Goal: Transaction & Acquisition: Purchase product/service

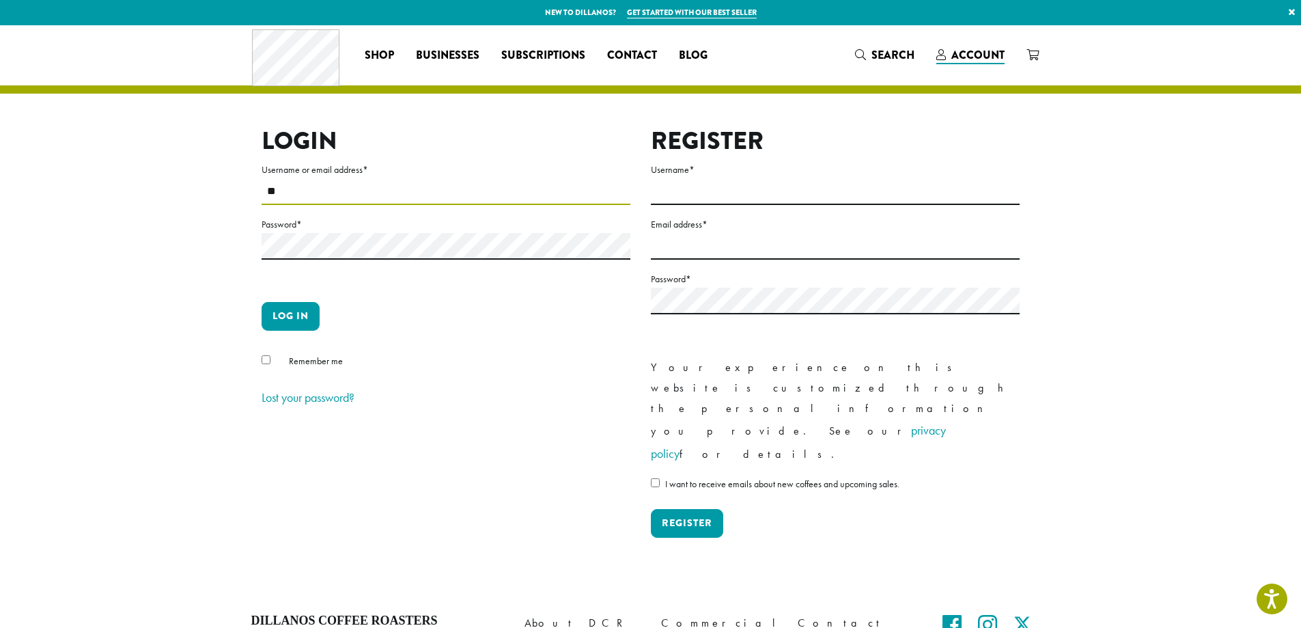
click at [296, 204] on input "**" at bounding box center [446, 191] width 369 height 27
type input "**********"
click at [332, 231] on label "Password *" at bounding box center [446, 224] width 369 height 17
click at [293, 316] on button "Log in" at bounding box center [291, 316] width 58 height 29
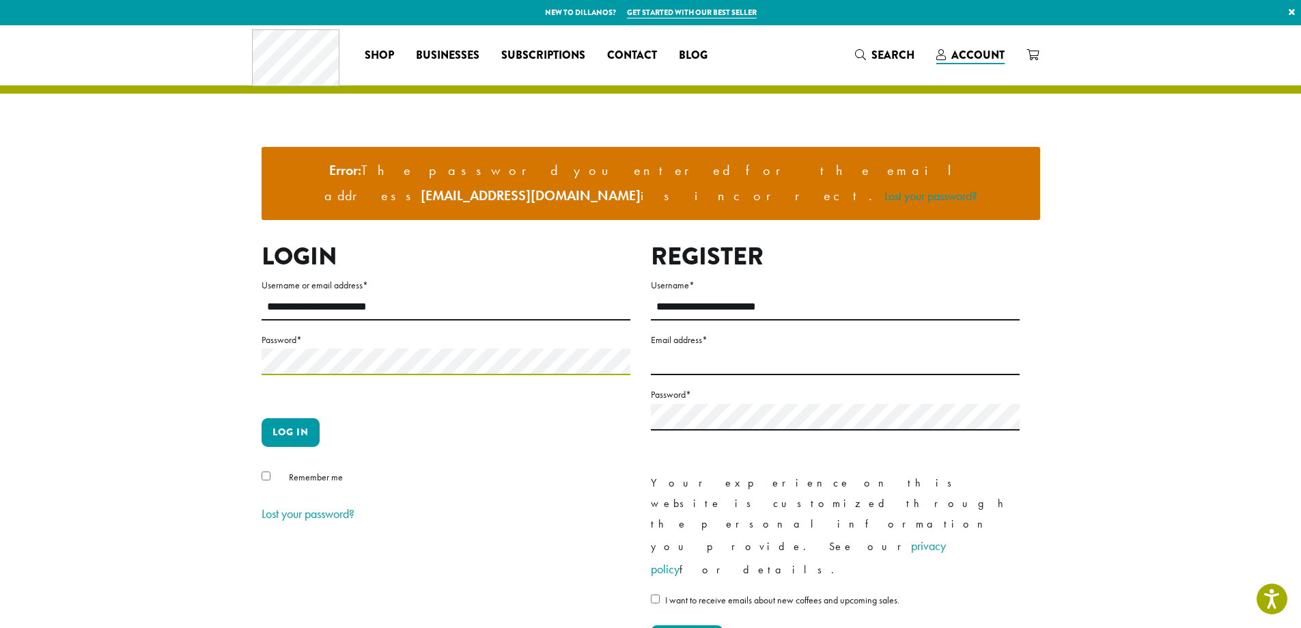
click at [262, 418] on button "Log in" at bounding box center [291, 432] width 58 height 29
click at [392, 331] on label "Password *" at bounding box center [446, 339] width 369 height 17
click at [262, 418] on button "Log in" at bounding box center [291, 432] width 58 height 29
click at [290, 418] on button "Log in" at bounding box center [291, 432] width 58 height 29
click at [262, 418] on button "Log in" at bounding box center [291, 432] width 58 height 29
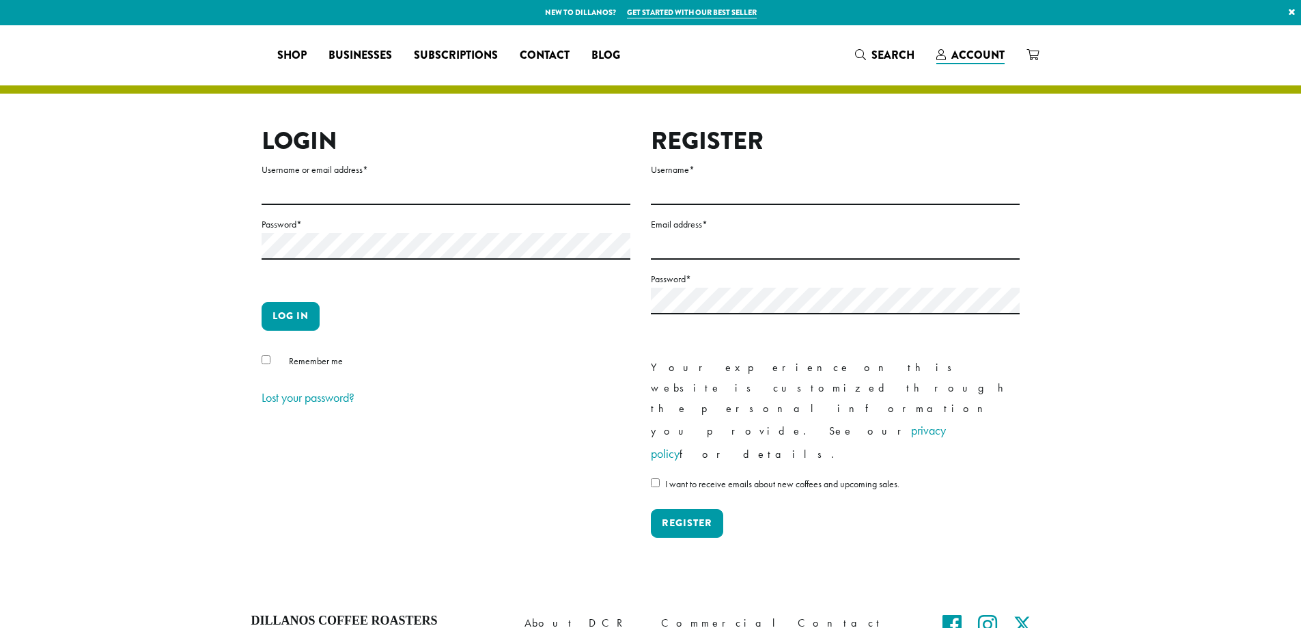
click at [326, 182] on input "Username or email address *" at bounding box center [446, 191] width 369 height 27
type input "**********"
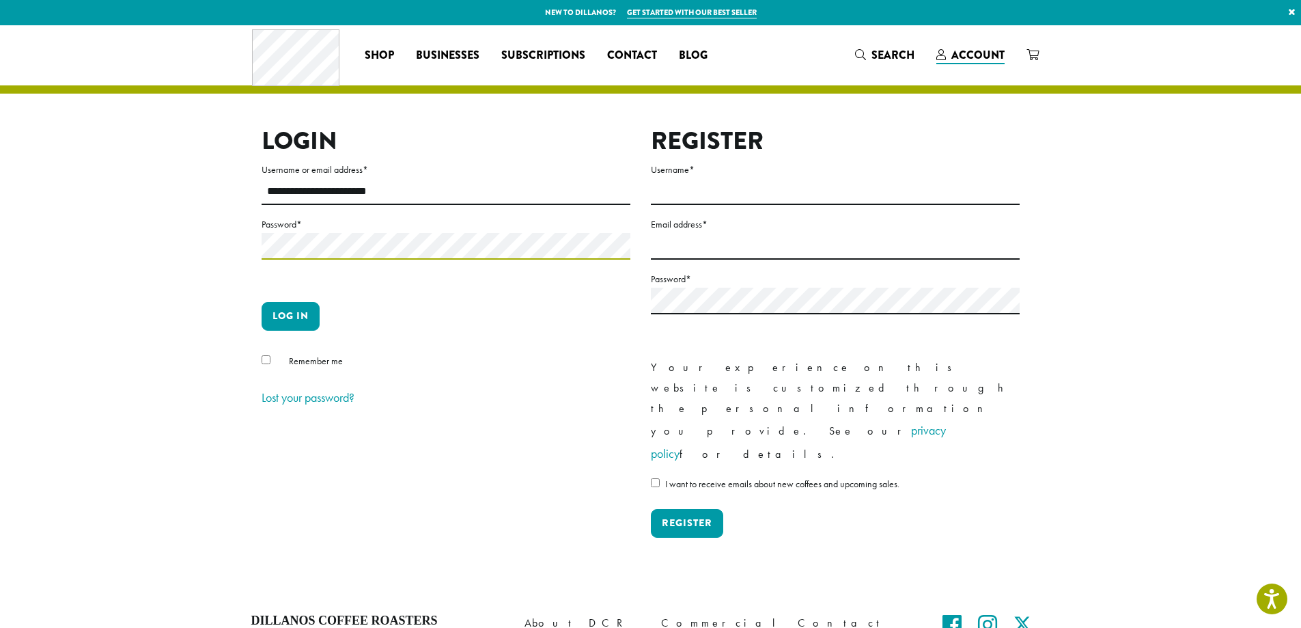
click at [262, 302] on button "Log in" at bounding box center [291, 316] width 58 height 29
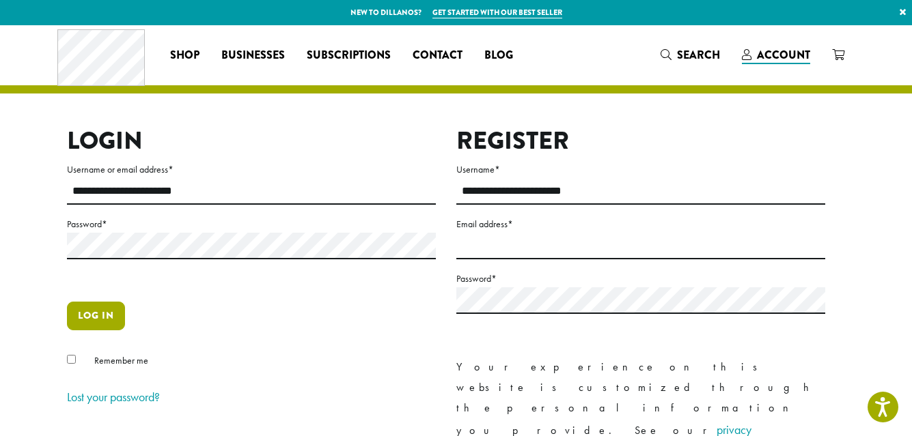
click at [96, 320] on button "Log in" at bounding box center [96, 316] width 58 height 29
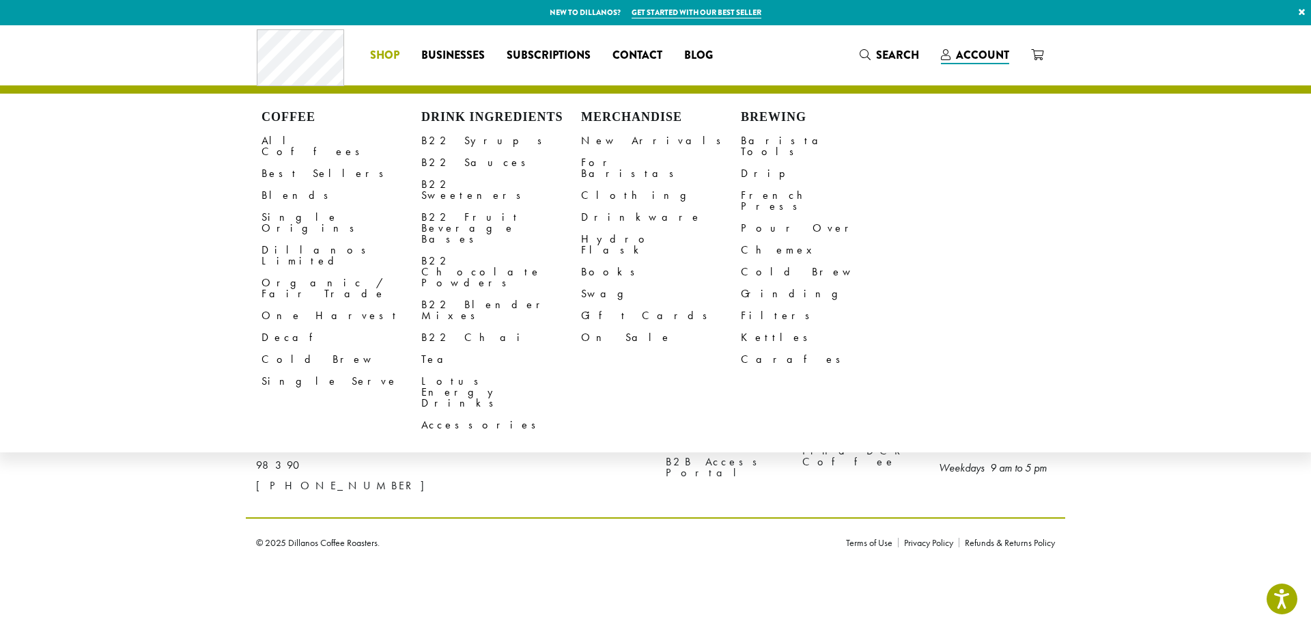
click at [377, 52] on span "Shop" at bounding box center [384, 55] width 29 height 17
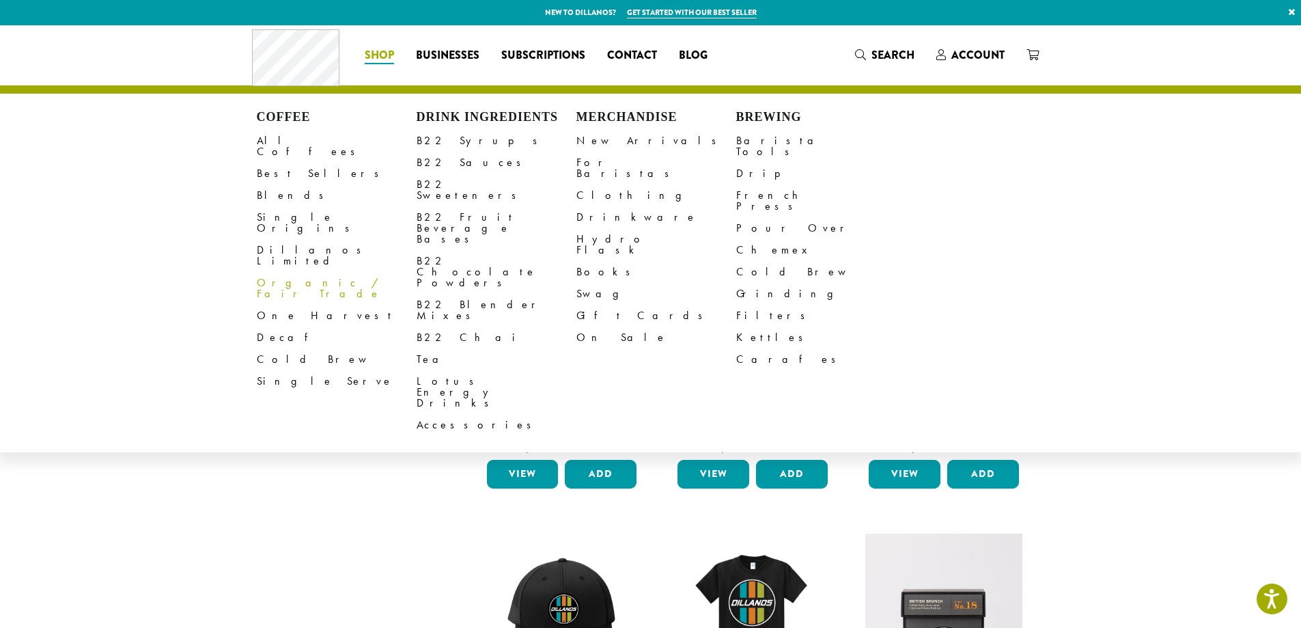
click at [281, 272] on link "Organic / Fair Trade" at bounding box center [337, 288] width 160 height 33
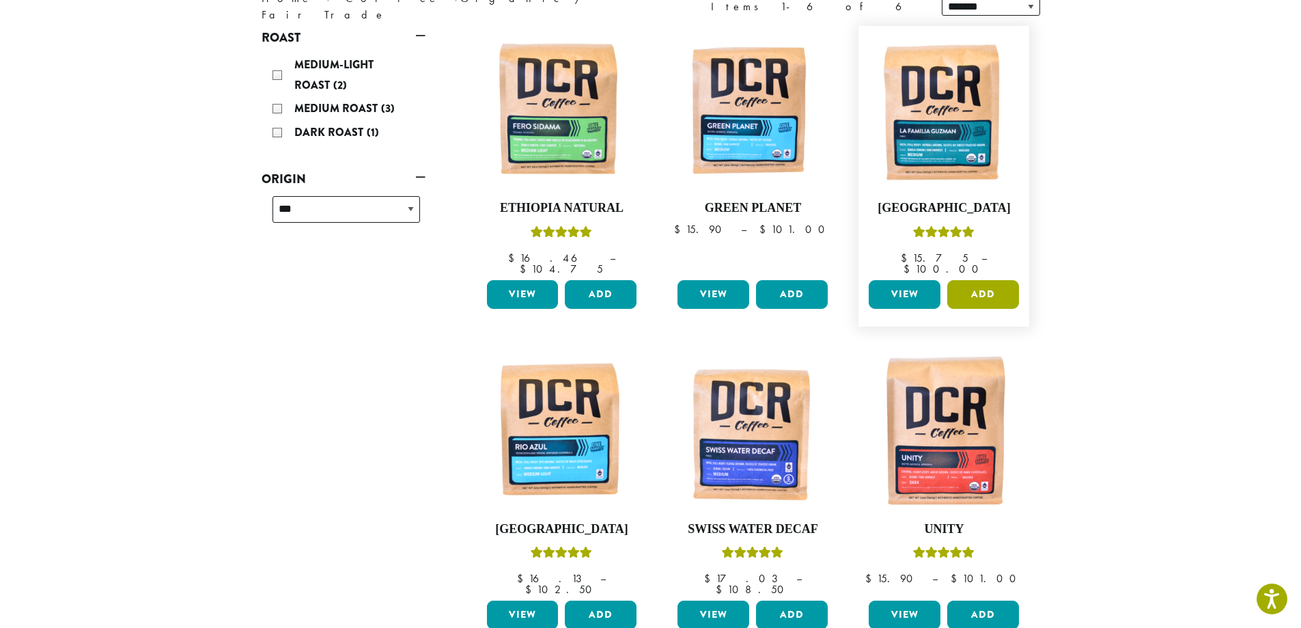
click at [988, 286] on button "Add" at bounding box center [983, 294] width 72 height 29
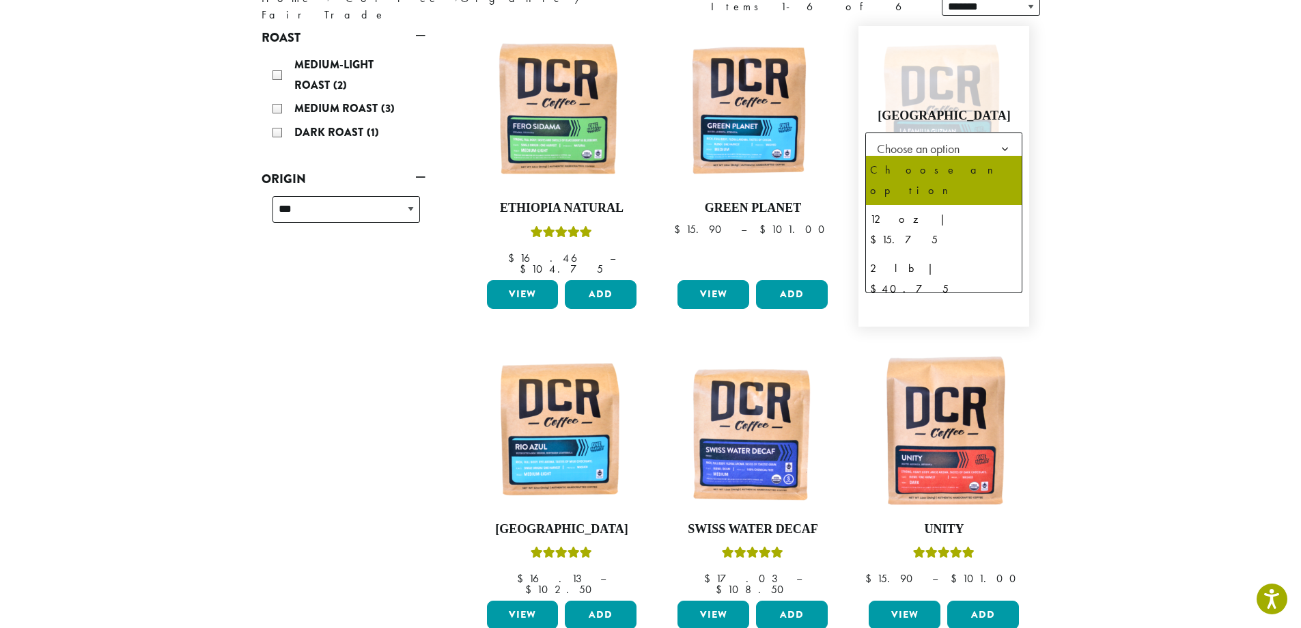
click at [990, 139] on b at bounding box center [1004, 148] width 33 height 33
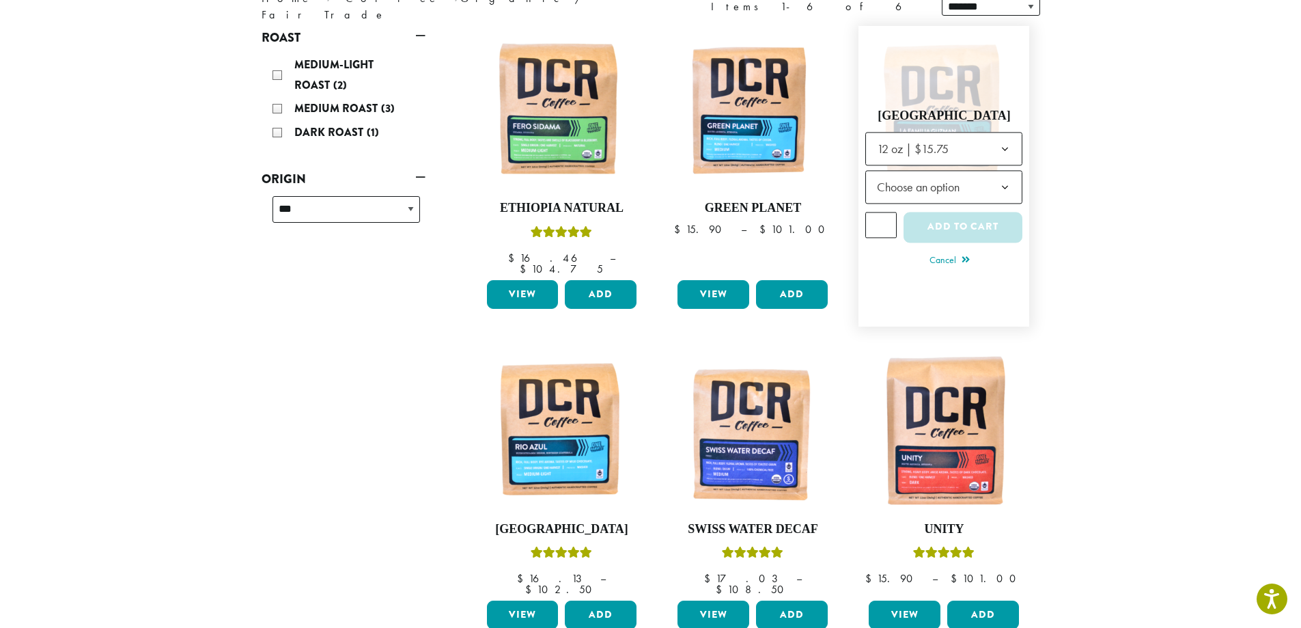
click at [962, 184] on span "Choose an option" at bounding box center [922, 186] width 102 height 27
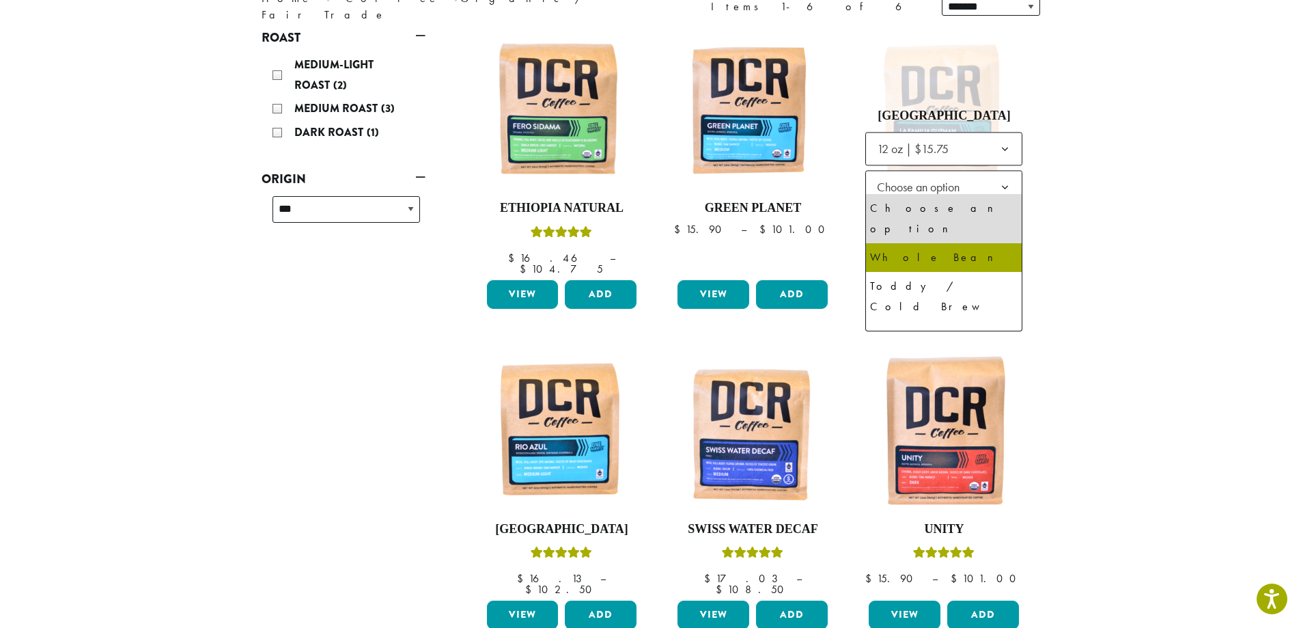
select select "*********"
select select "**********"
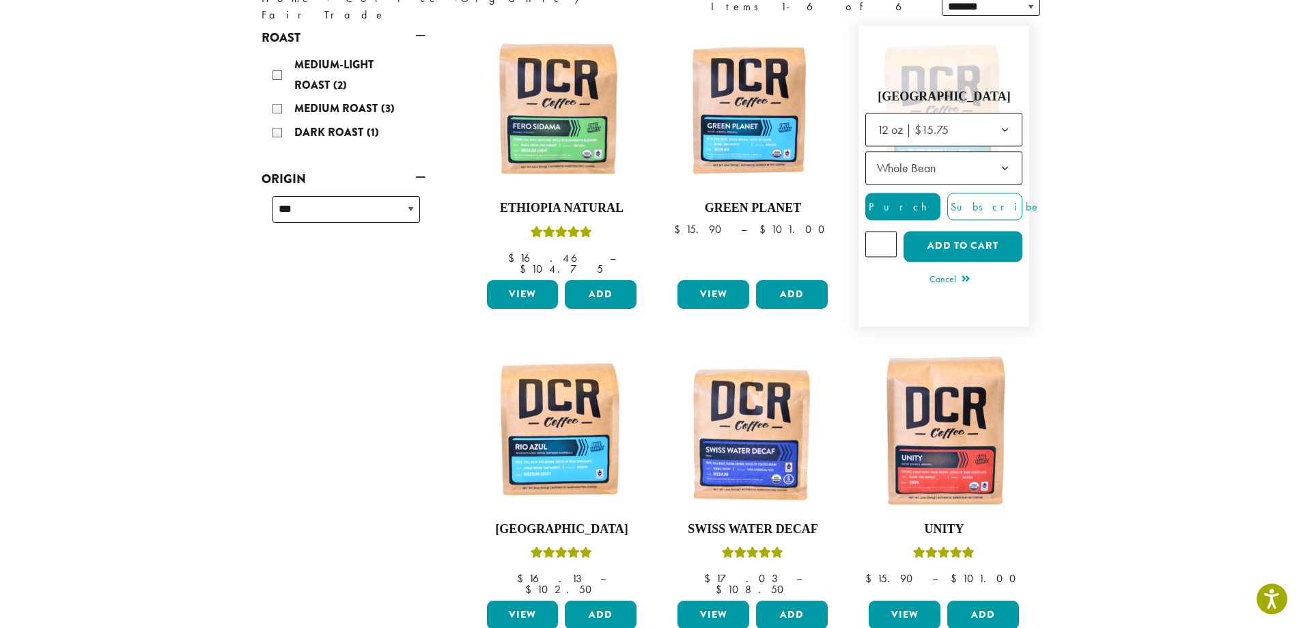
click at [884, 234] on input "*" at bounding box center [880, 244] width 31 height 26
type input "*"
click at [884, 234] on input "*" at bounding box center [880, 244] width 31 height 26
click at [941, 239] on button "Add to cart" at bounding box center [963, 246] width 119 height 31
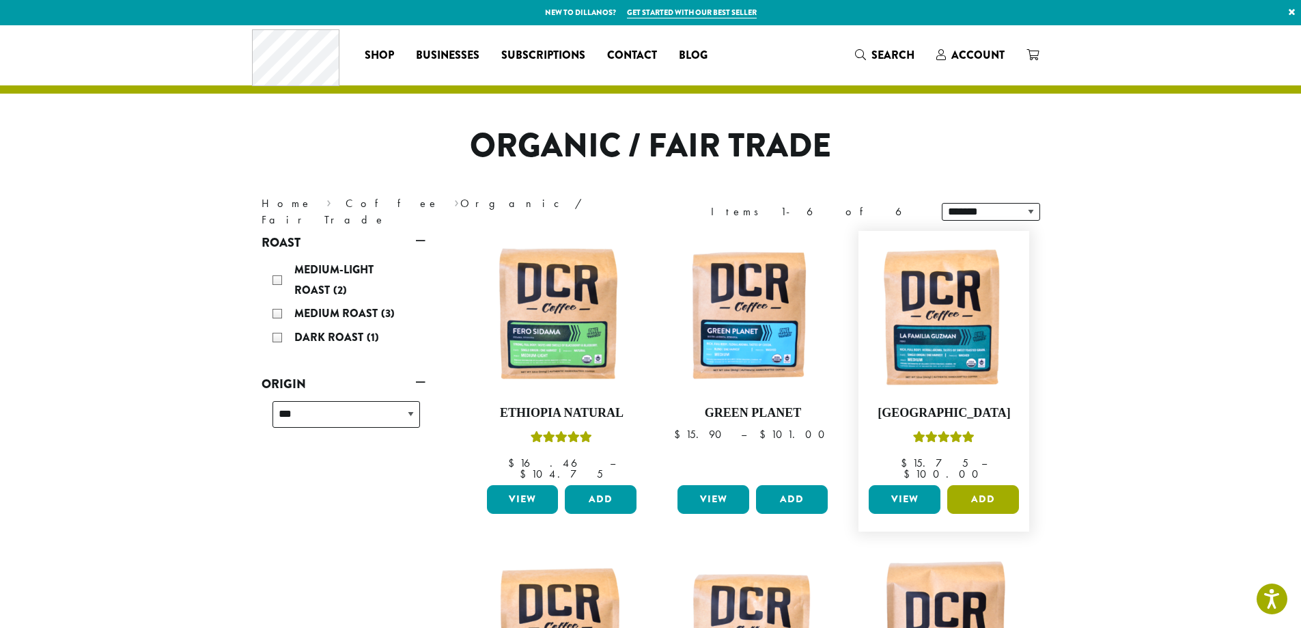
click at [971, 489] on button "Add" at bounding box center [983, 499] width 72 height 29
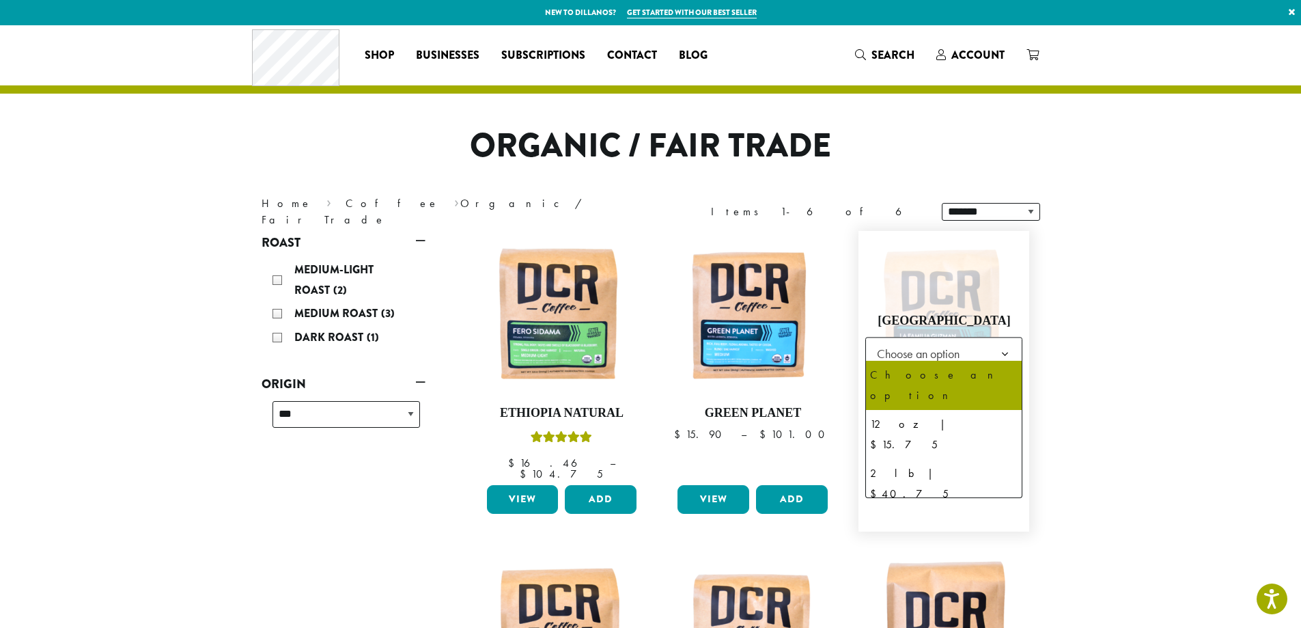
click at [996, 350] on b at bounding box center [1004, 353] width 33 height 33
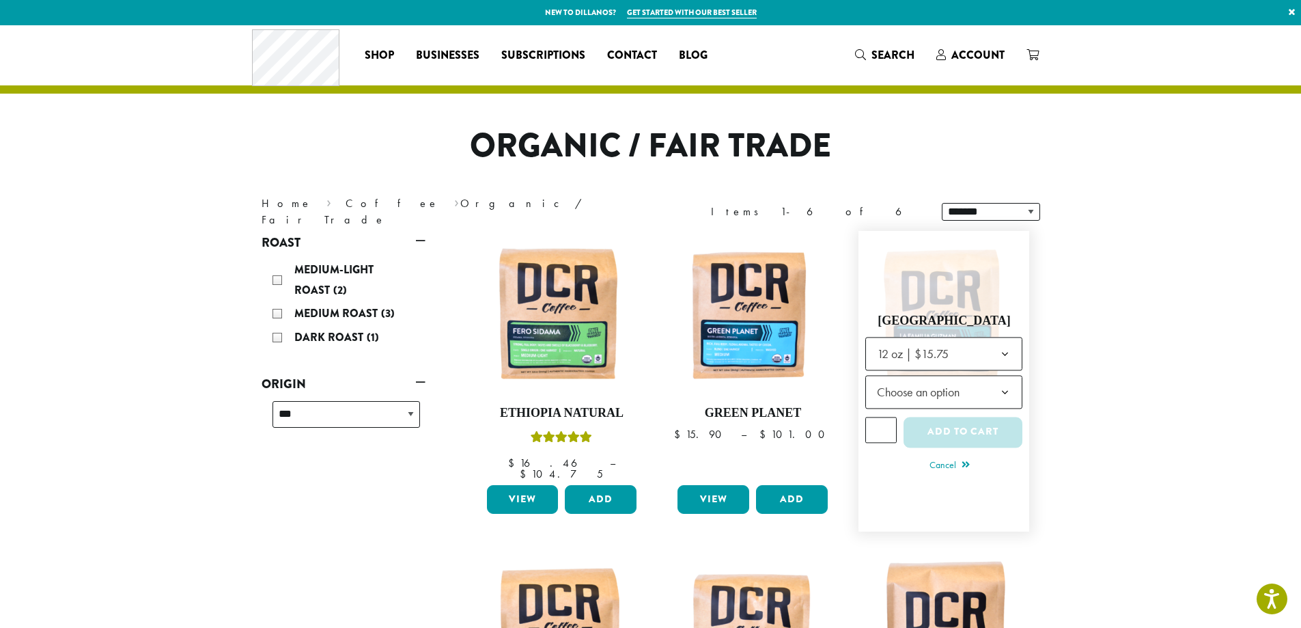
click at [963, 389] on span "Choose an option" at bounding box center [922, 391] width 102 height 27
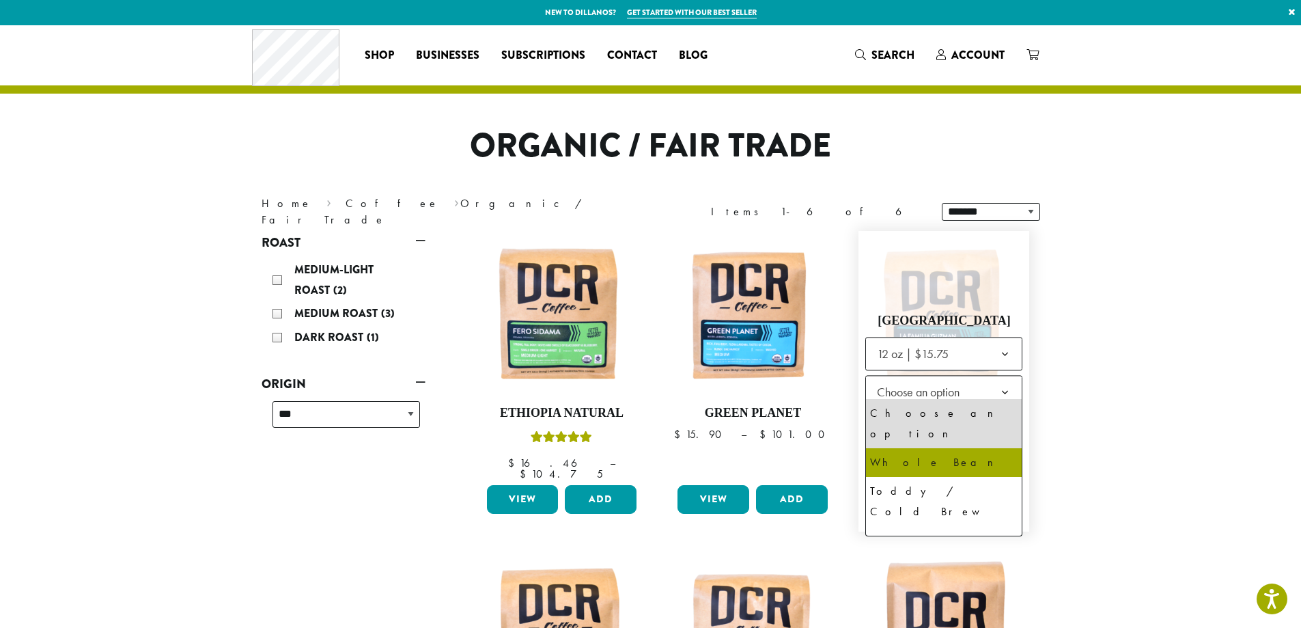
select select "*********"
select select "**********"
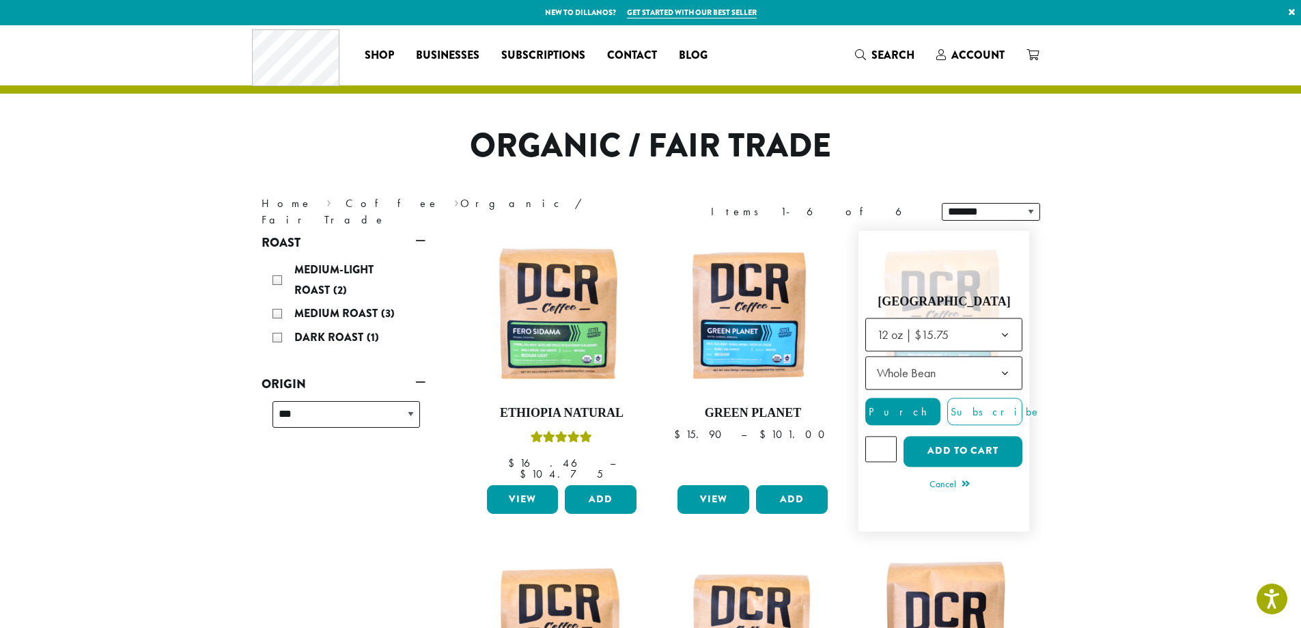
click at [883, 439] on input "*" at bounding box center [880, 449] width 31 height 26
click at [887, 441] on input "*" at bounding box center [880, 449] width 31 height 26
type input "*"
click at [887, 441] on input "*" at bounding box center [880, 449] width 31 height 26
click at [937, 446] on button "Add to cart" at bounding box center [963, 451] width 119 height 31
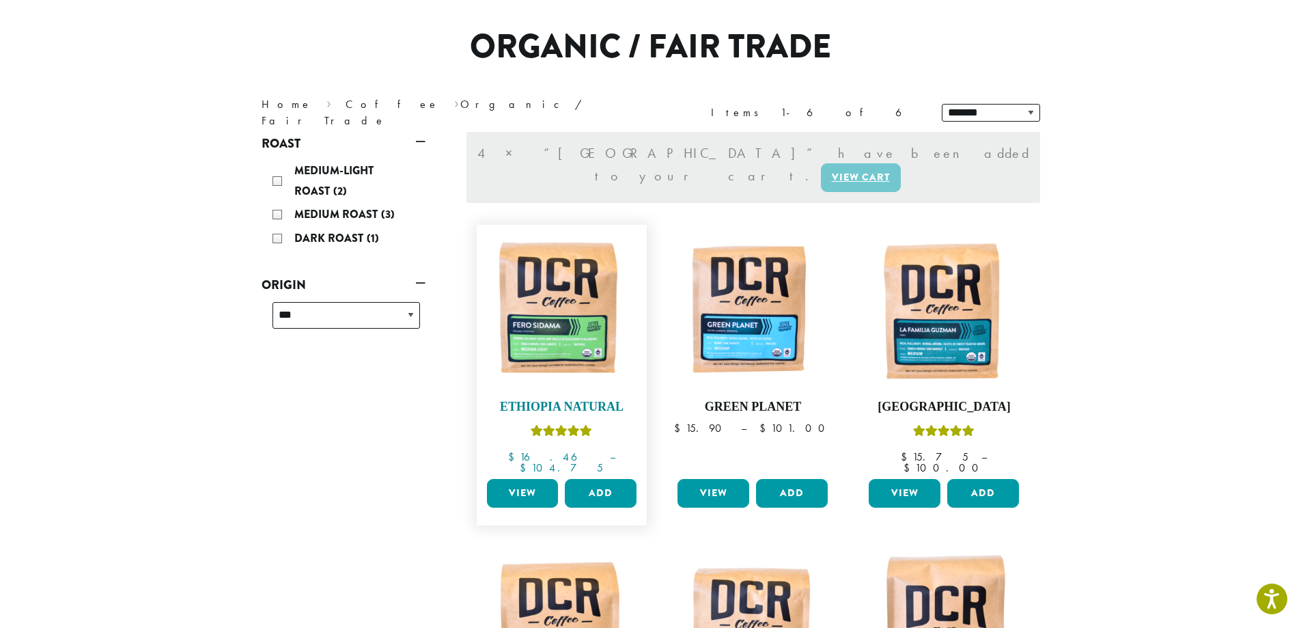
scroll to position [273, 0]
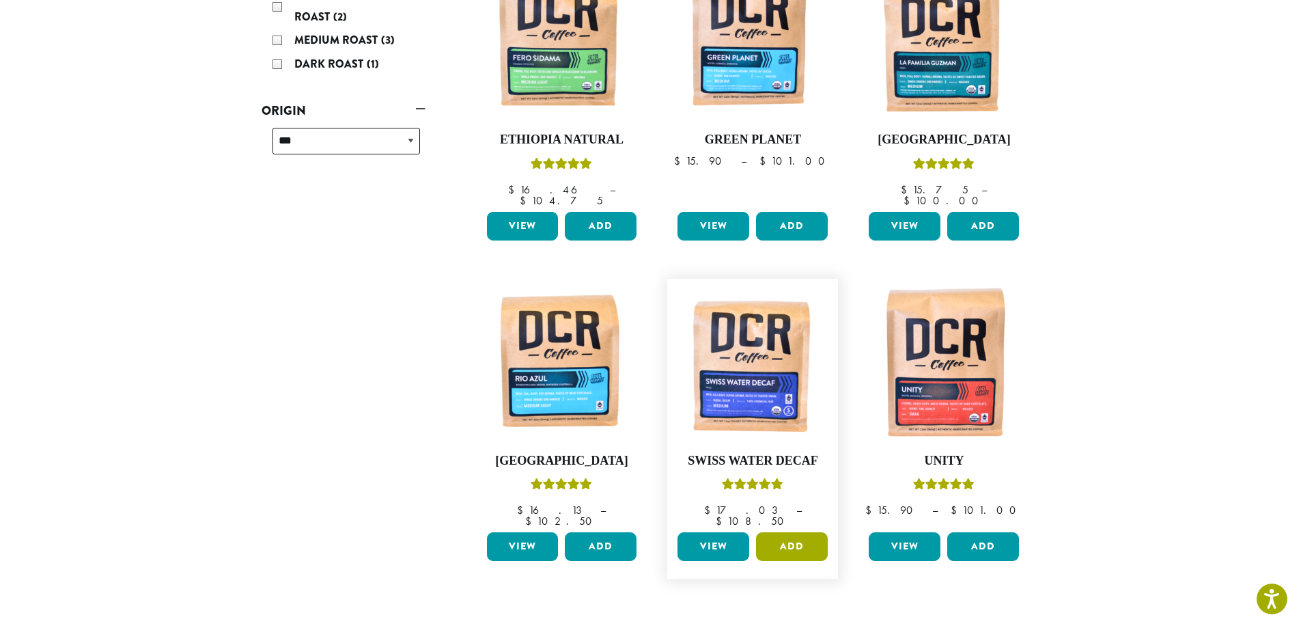
click at [788, 532] on button "Add" at bounding box center [792, 546] width 72 height 29
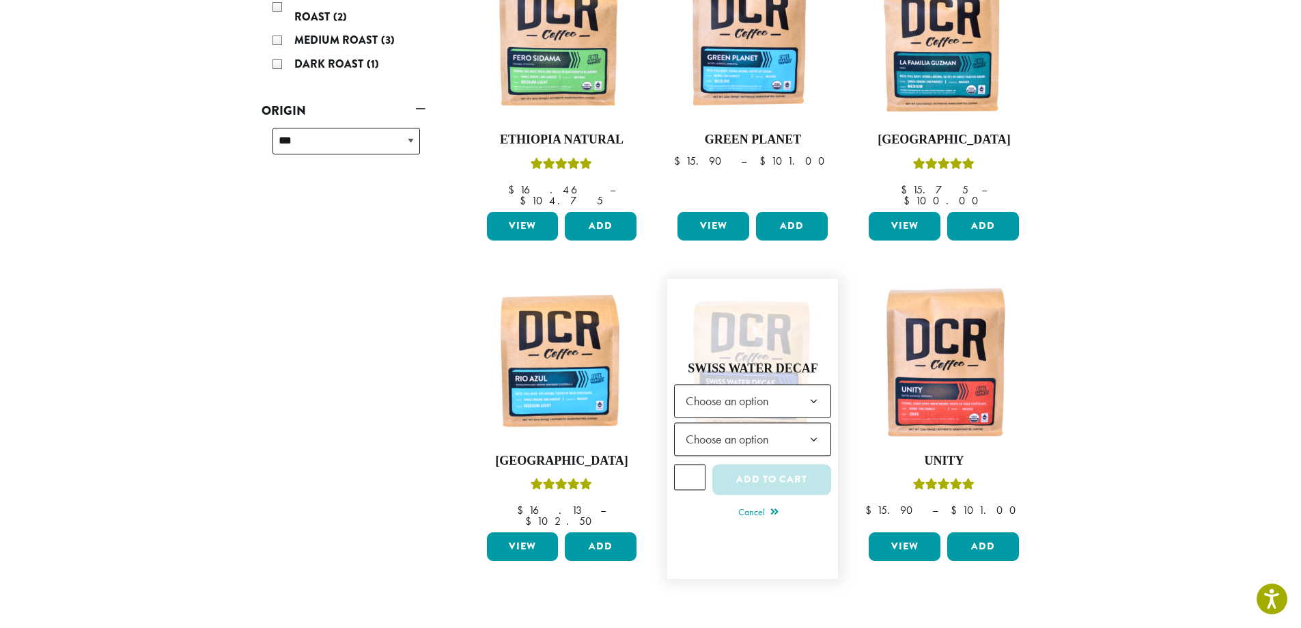
click at [815, 385] on b at bounding box center [813, 401] width 33 height 33
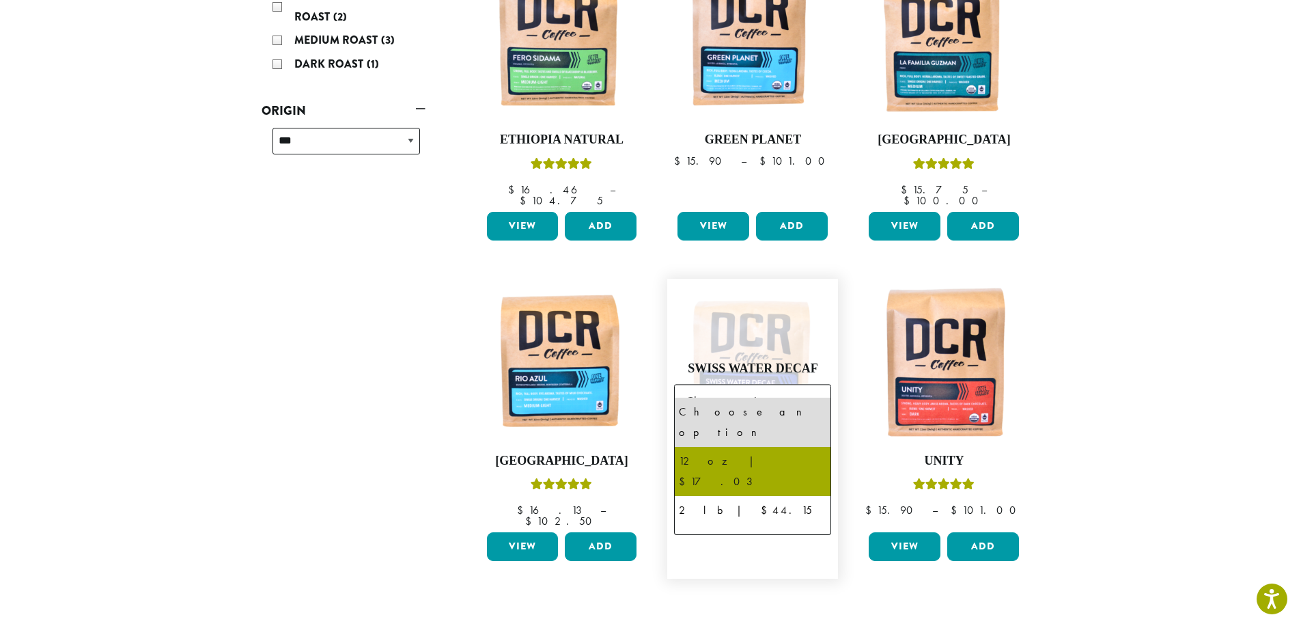
select select "*********"
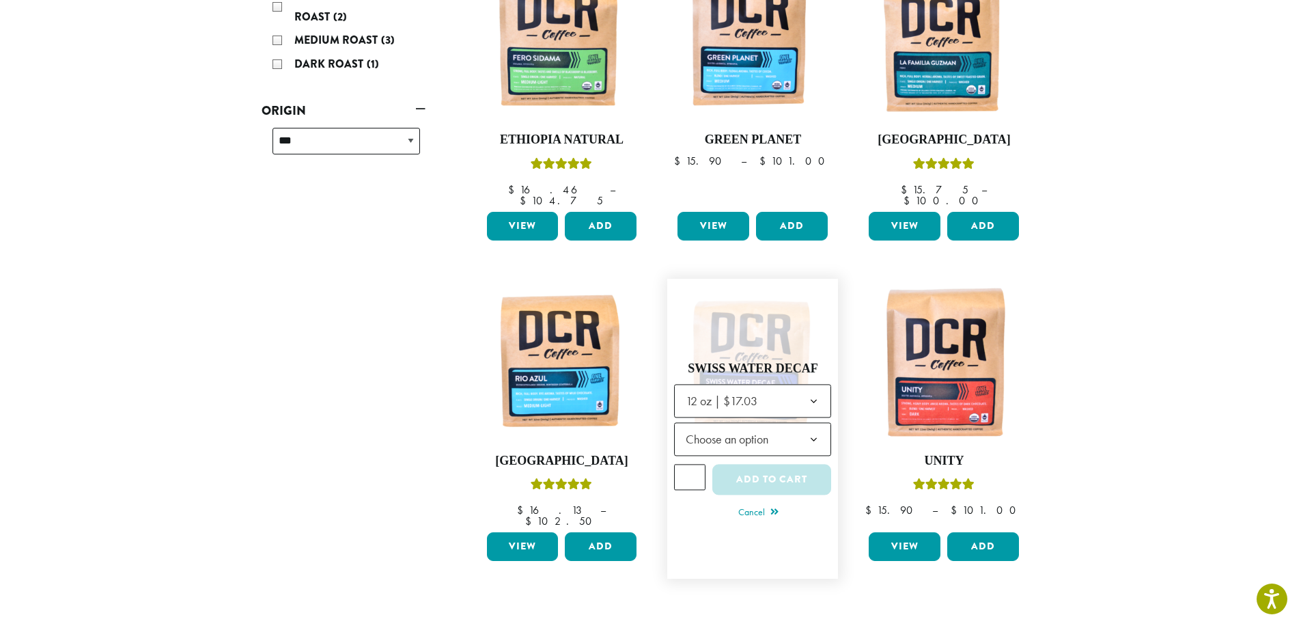
click at [782, 426] on span "Choose an option" at bounding box center [731, 439] width 102 height 27
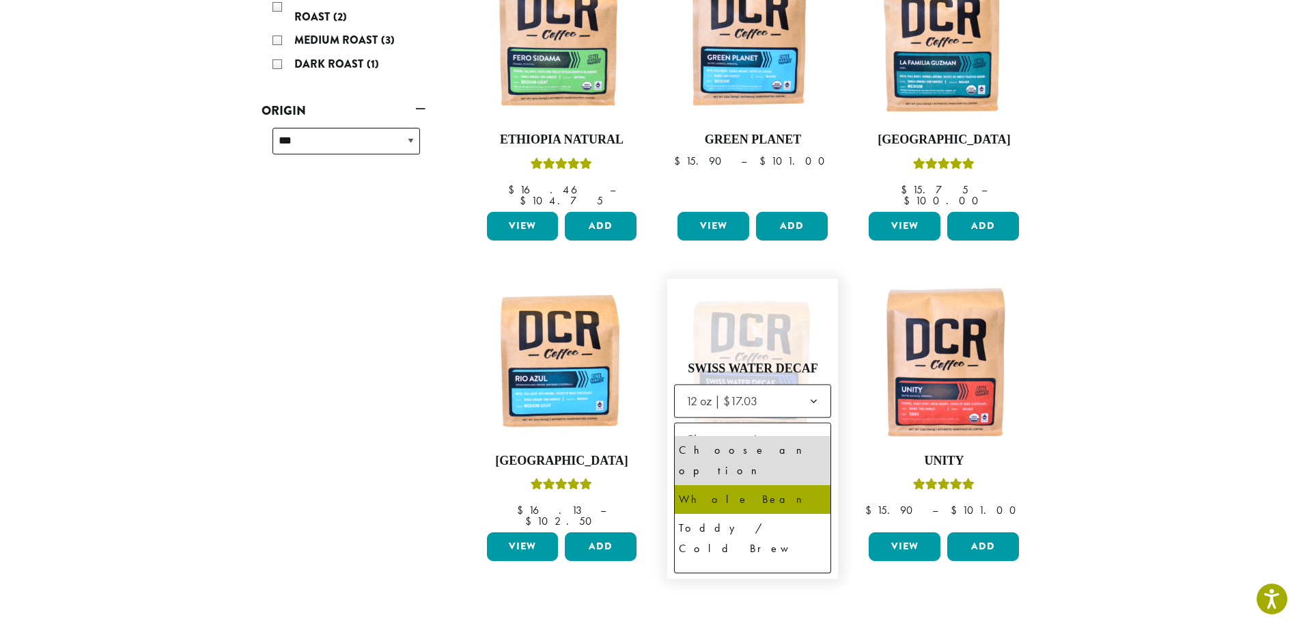
select select "**********"
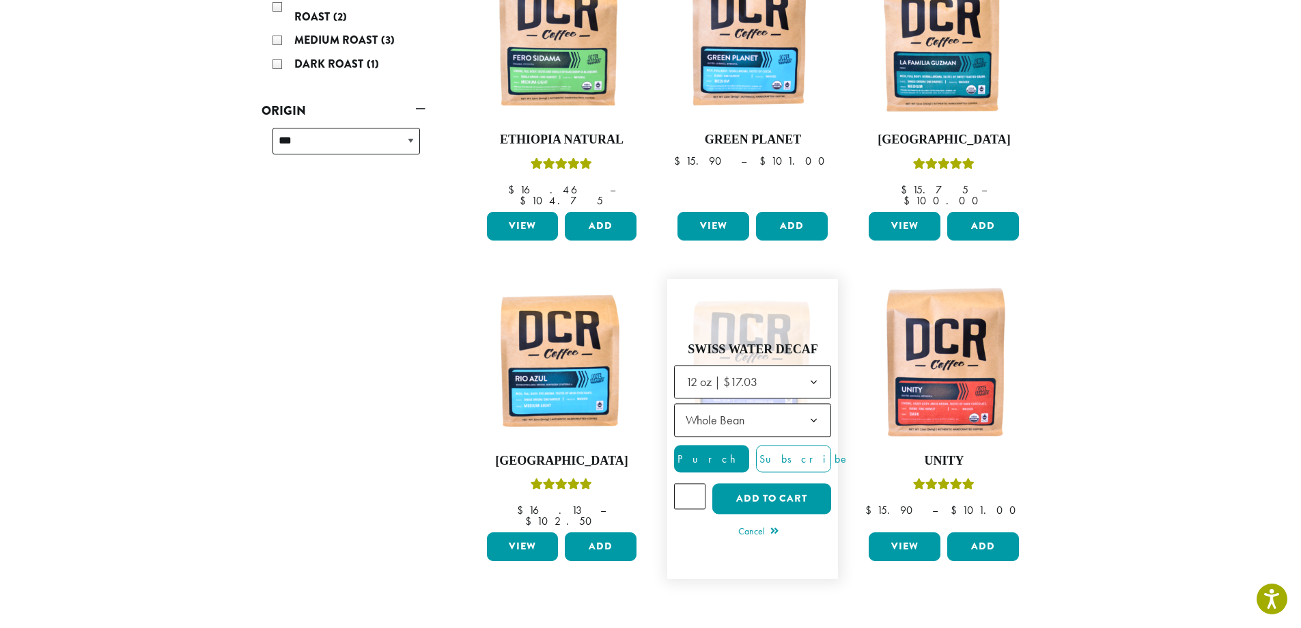
click at [697, 484] on input "*" at bounding box center [689, 497] width 31 height 26
type input "*"
click at [696, 484] on input "*" at bounding box center [689, 497] width 31 height 26
click at [738, 484] on button "Add to cart" at bounding box center [771, 499] width 119 height 31
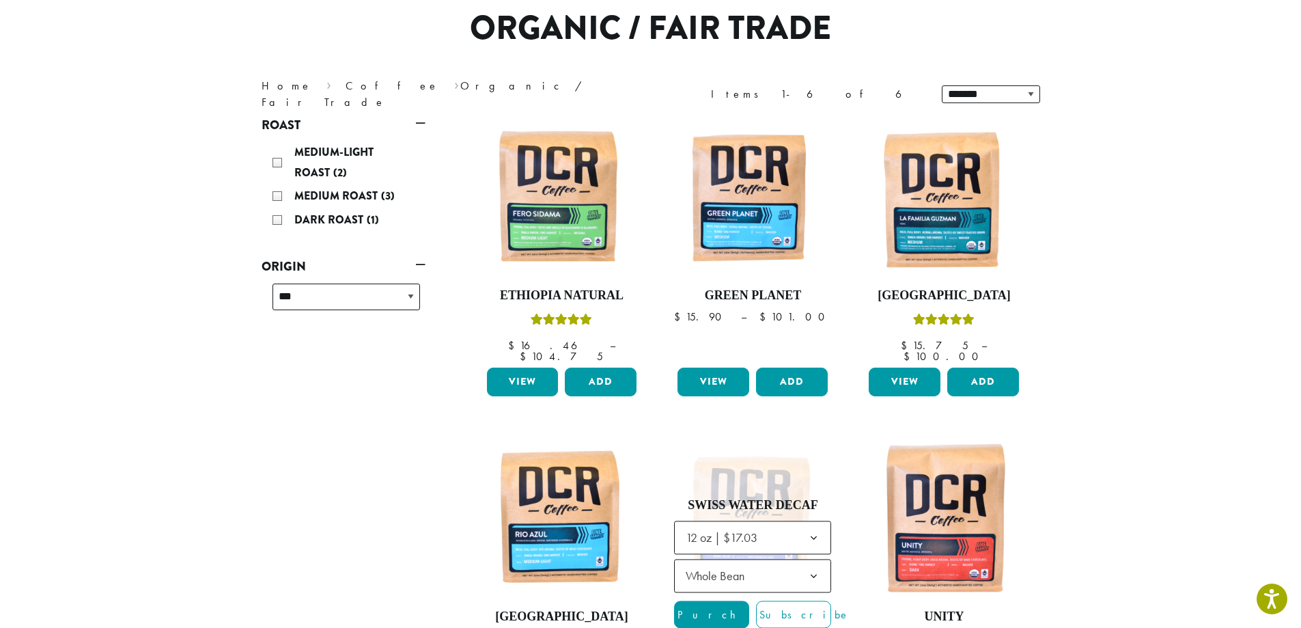
scroll to position [0, 0]
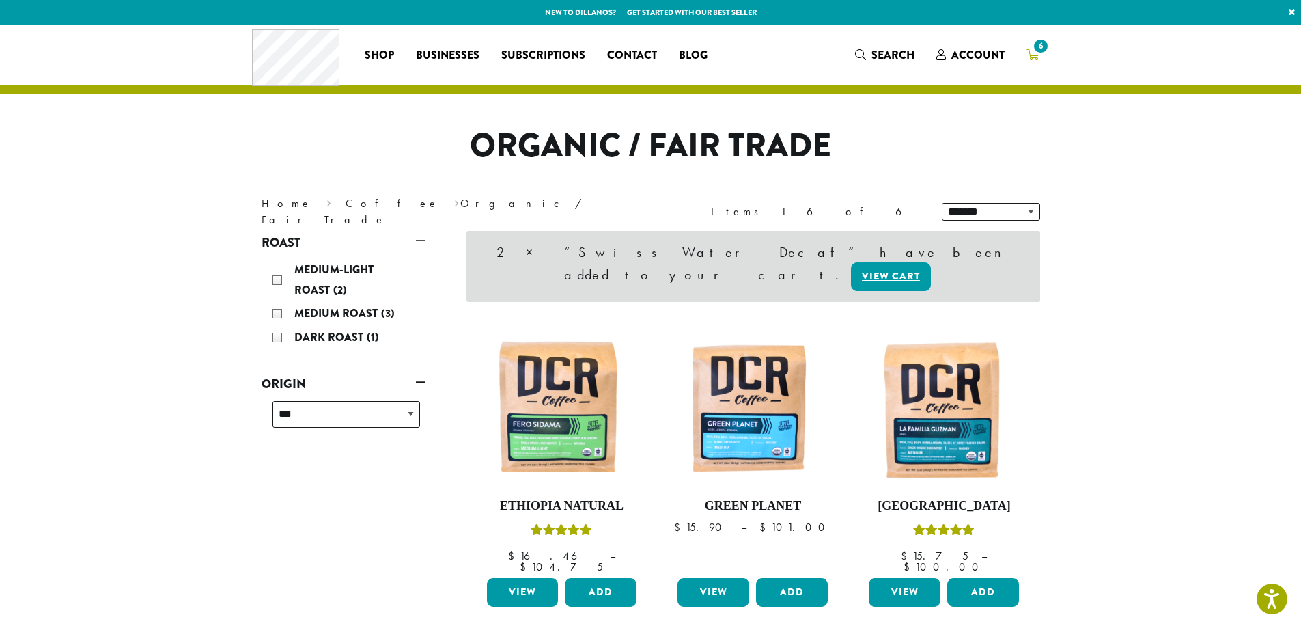
click at [1033, 50] on span "6" at bounding box center [1040, 46] width 18 height 18
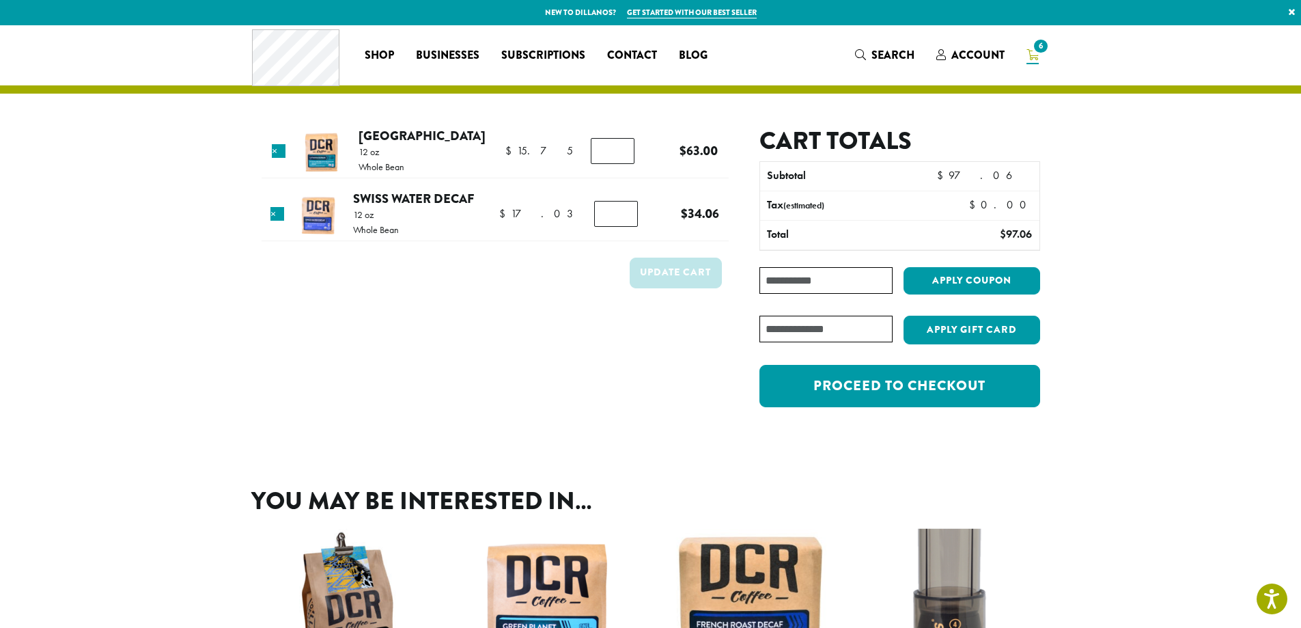
click at [818, 282] on input "Coupon:" at bounding box center [825, 280] width 132 height 27
type input "********"
click at [947, 290] on button "Apply coupon" at bounding box center [972, 281] width 137 height 28
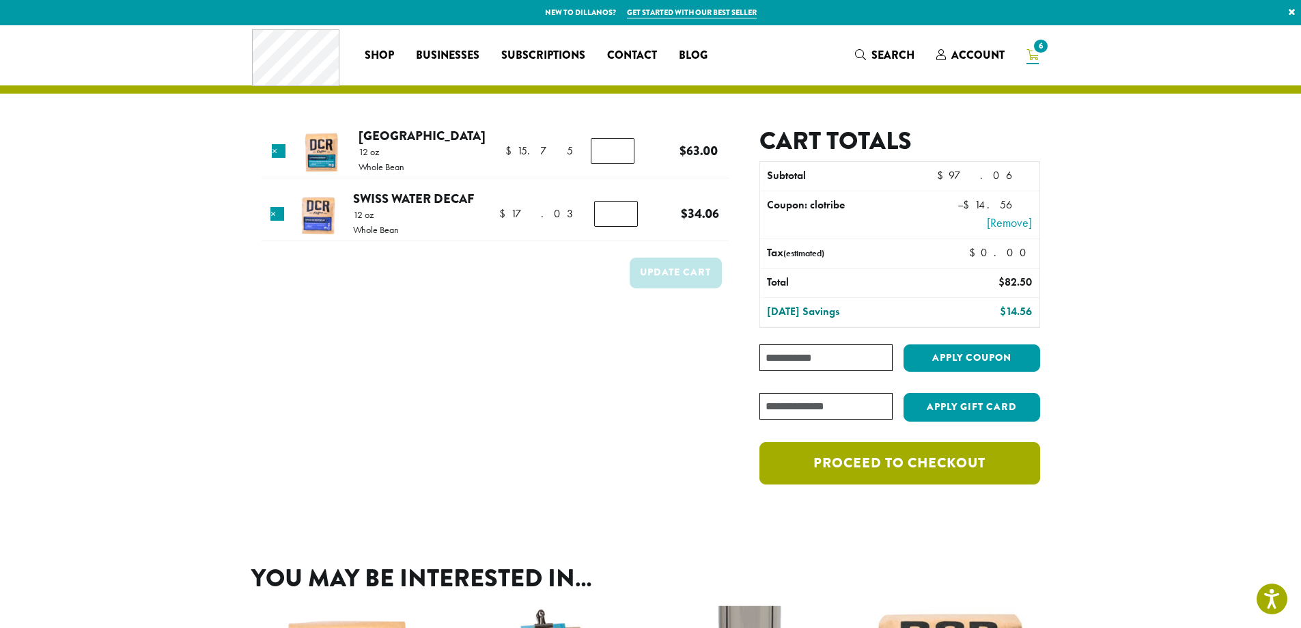
click at [930, 448] on link "Proceed to checkout" at bounding box center [899, 463] width 280 height 42
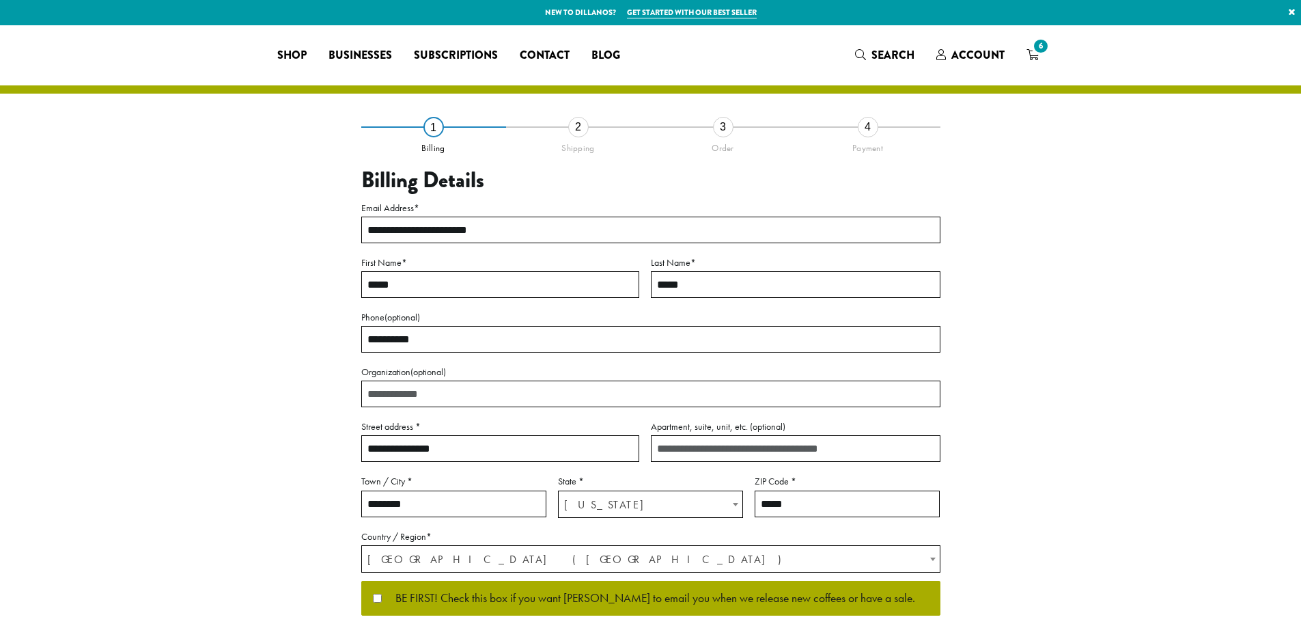
select select "**"
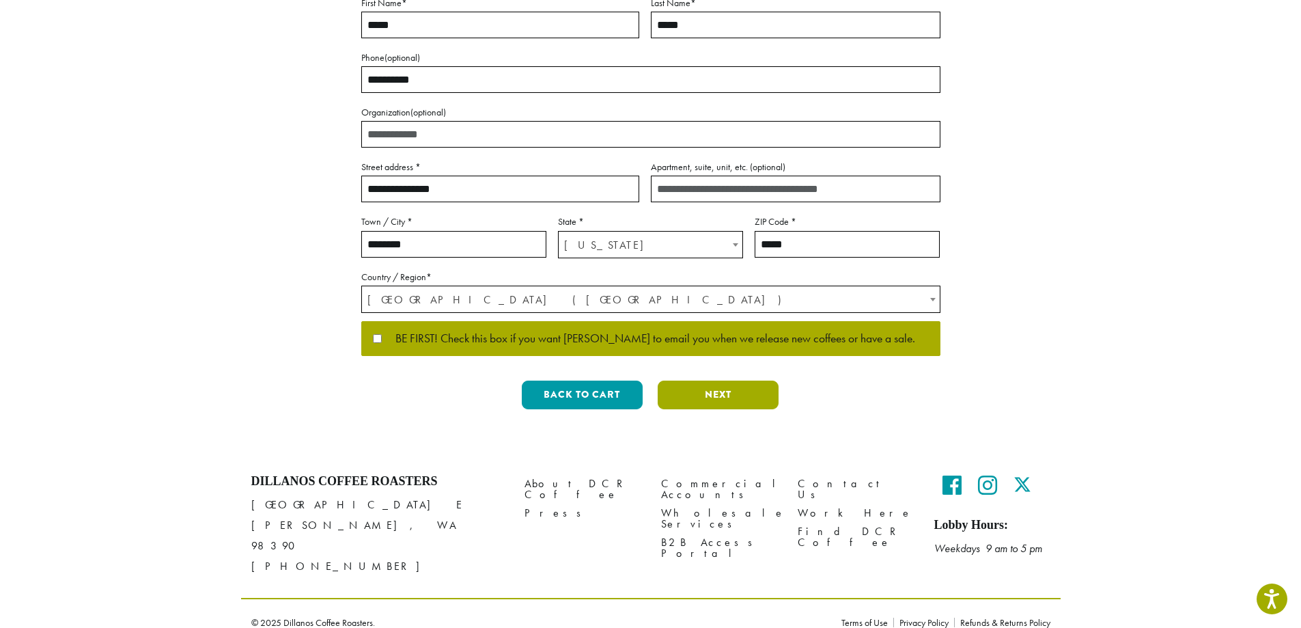
click at [733, 392] on button "Next" at bounding box center [718, 394] width 121 height 29
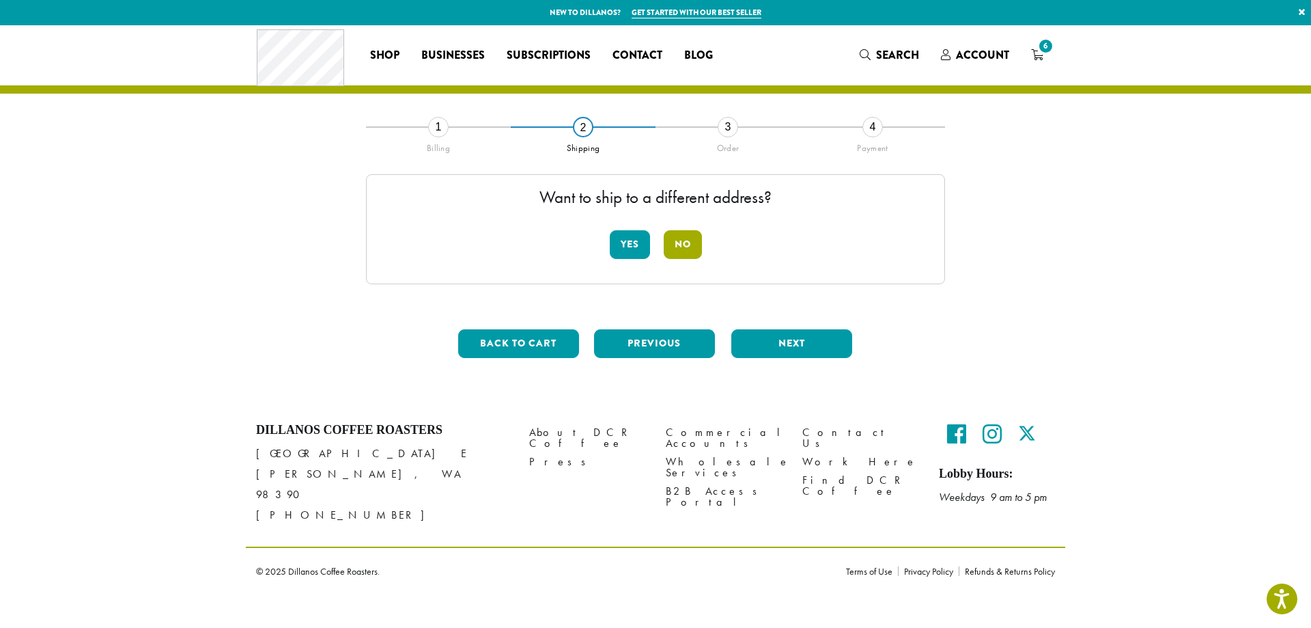
click at [692, 243] on button "No" at bounding box center [683, 244] width 38 height 29
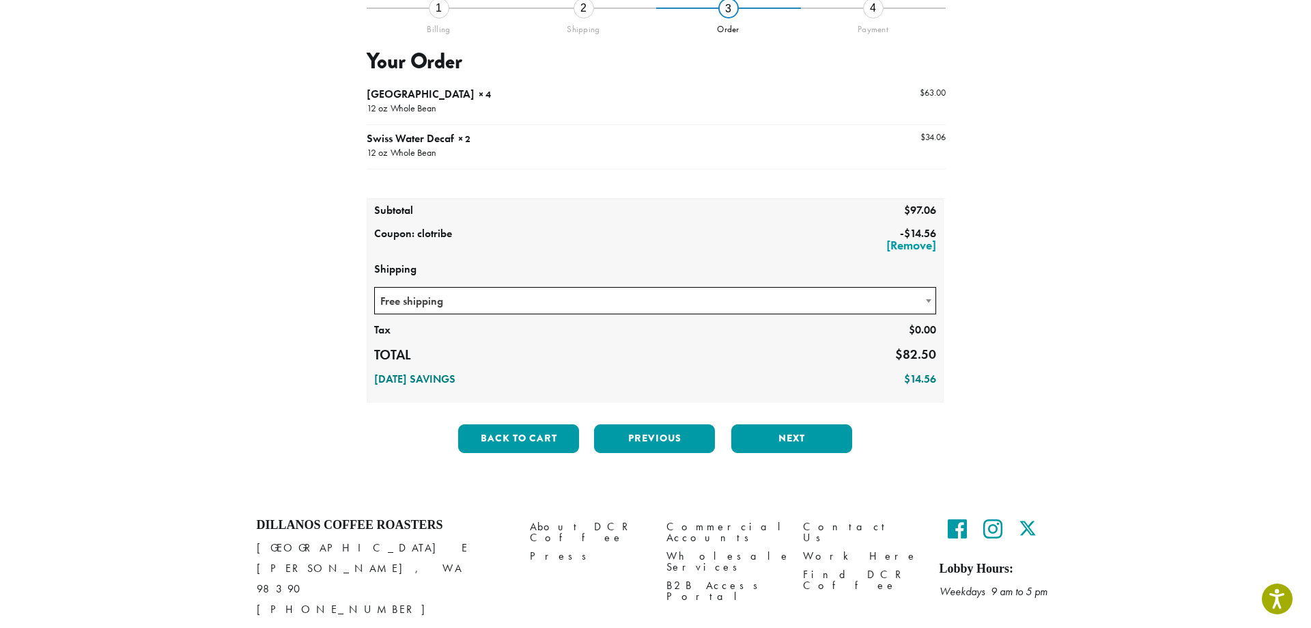
scroll to position [137, 0]
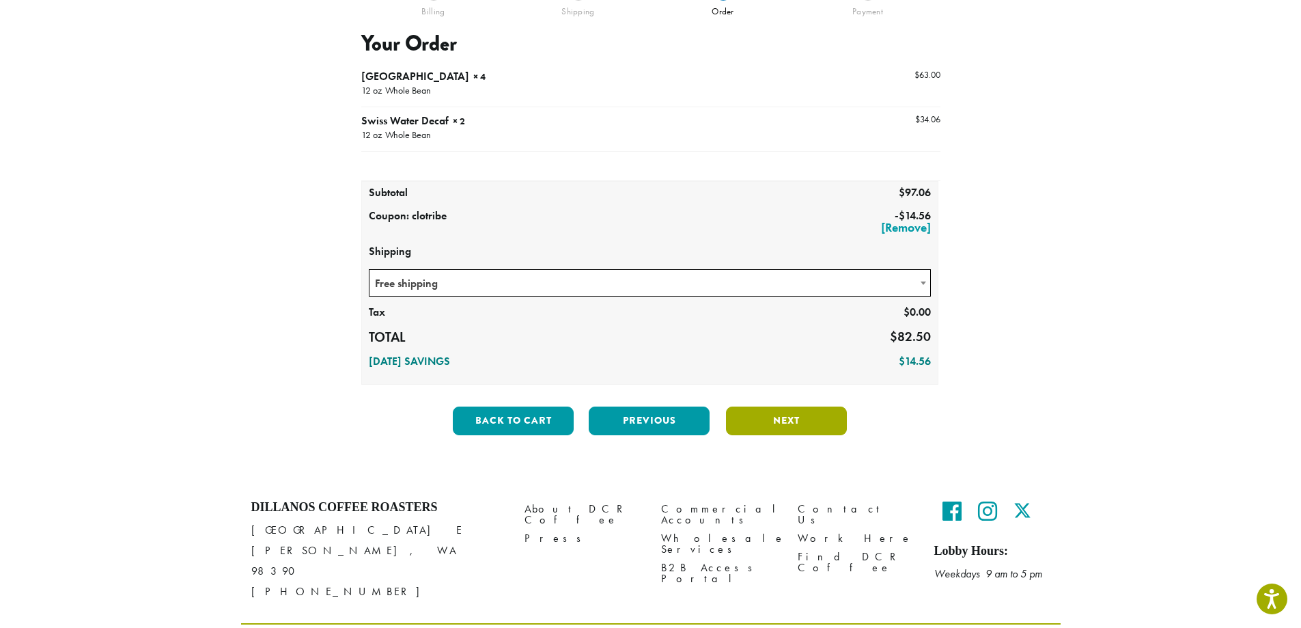
click at [782, 418] on button "Next" at bounding box center [786, 420] width 121 height 29
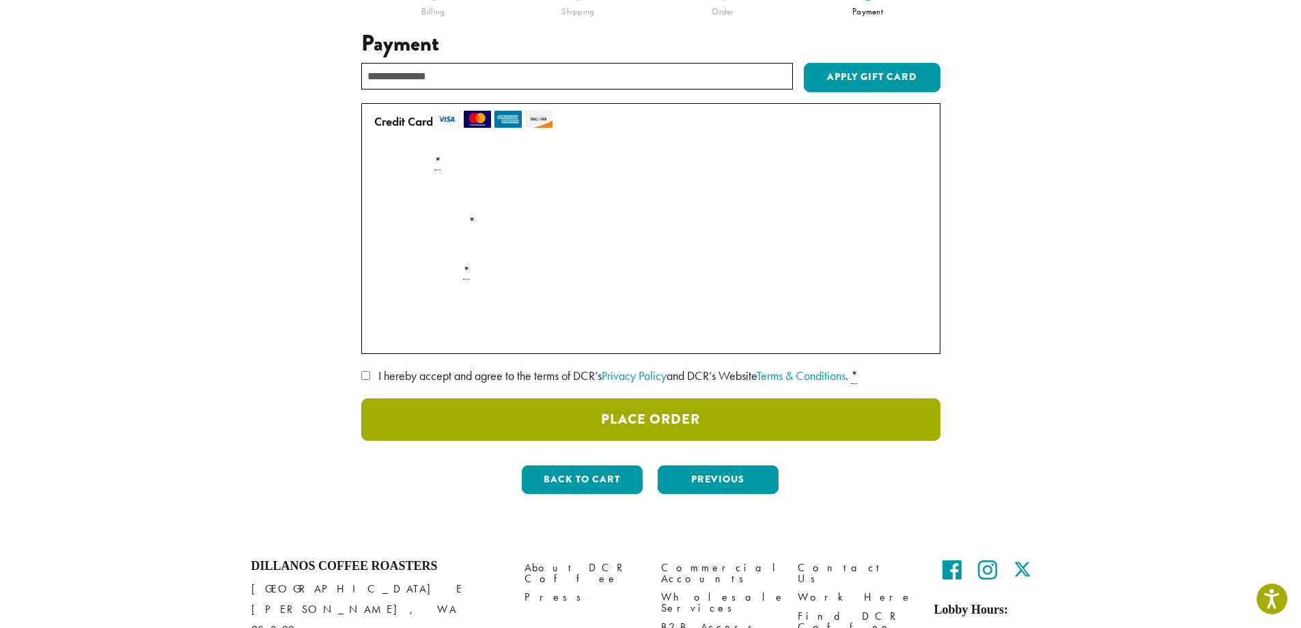
click at [714, 417] on button "Place Order" at bounding box center [650, 419] width 579 height 42
